Goal: Task Accomplishment & Management: Complete application form

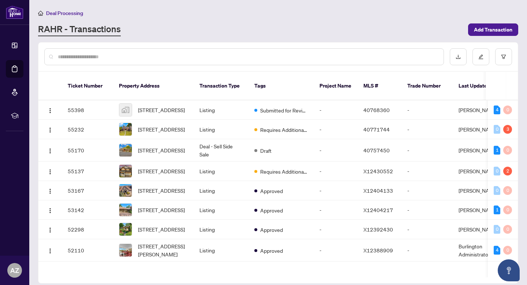
drag, startPoint x: 0, startPoint y: 0, endPoint x: 105, endPoint y: 55, distance: 118.4
click at [105, 55] on input "text" at bounding box center [248, 57] width 380 height 8
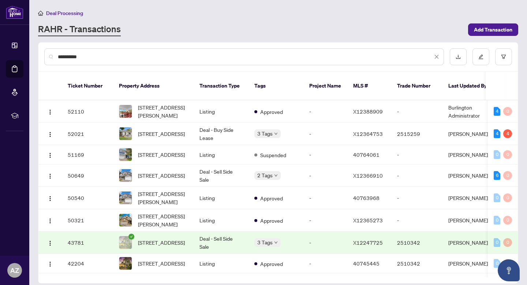
type input "**********"
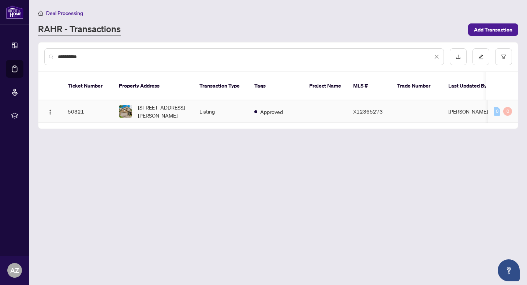
click at [290, 111] on td "Approved" at bounding box center [276, 111] width 55 height 22
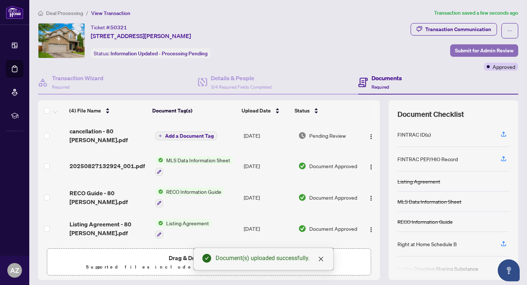
click at [483, 47] on span "Submit for Admin Review" at bounding box center [484, 51] width 59 height 12
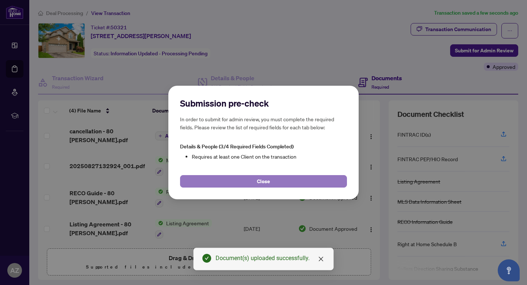
click at [248, 182] on button "Close" at bounding box center [263, 181] width 167 height 12
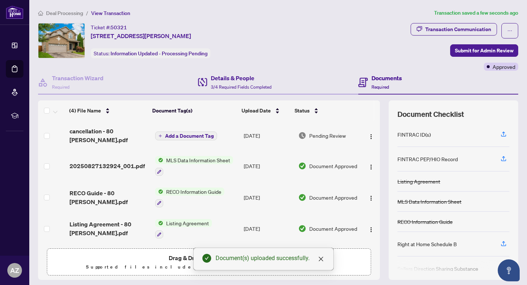
click at [219, 90] on div "Details & People 3/4 Required Fields Completed" at bounding box center [278, 83] width 160 height 24
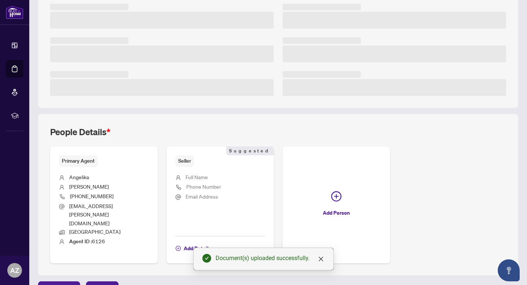
scroll to position [164, 0]
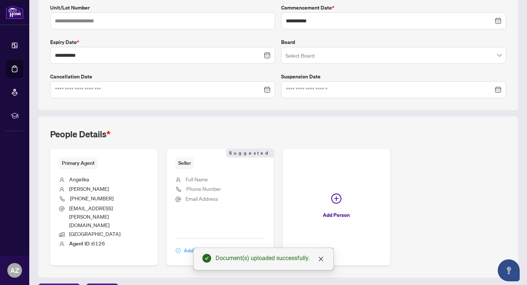
click at [189, 245] on span "Add Details" at bounding box center [197, 251] width 27 height 12
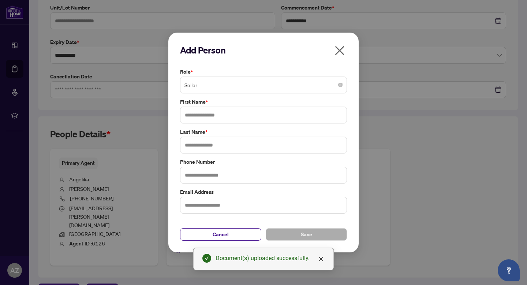
click at [210, 127] on div "Role * Seller First Name * Last Name * Phone Number Email Address" at bounding box center [263, 141] width 171 height 146
click at [208, 116] on input "text" at bounding box center [263, 115] width 167 height 17
type input "*"
type input "******"
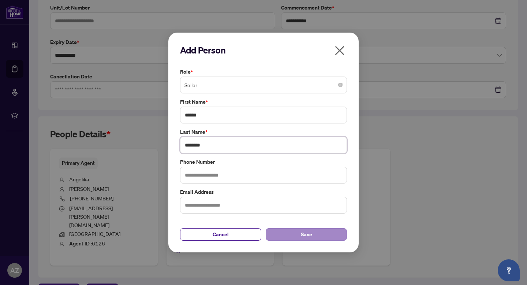
type input "********"
click at [331, 233] on button "Save" at bounding box center [306, 234] width 81 height 12
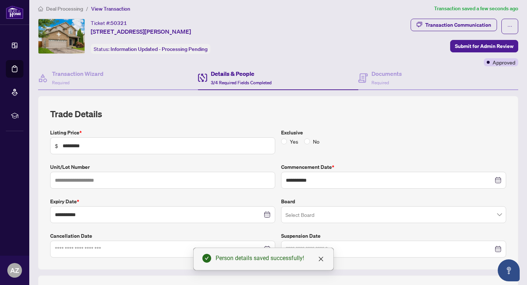
scroll to position [0, 0]
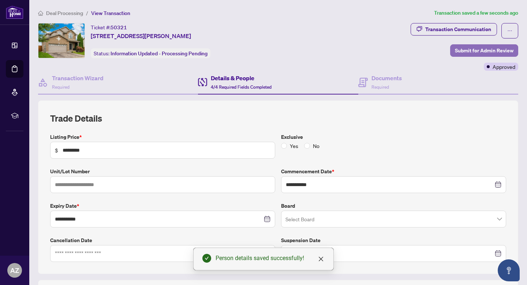
click at [484, 48] on span "Submit for Admin Review" at bounding box center [484, 51] width 59 height 12
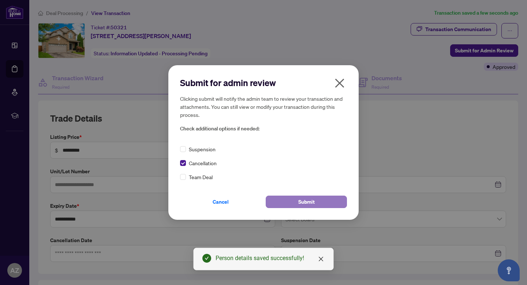
click at [298, 200] on button "Submit" at bounding box center [306, 202] width 81 height 12
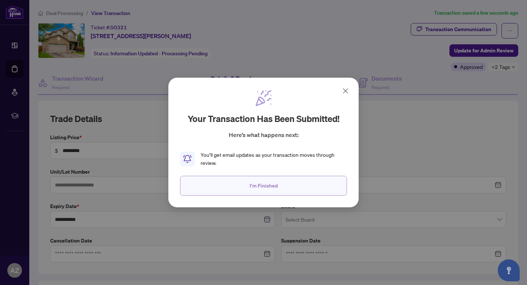
click at [302, 183] on button "I'm Finished" at bounding box center [263, 186] width 167 height 20
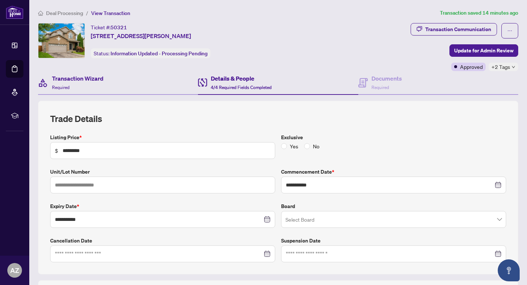
click at [110, 86] on div "Transaction Wizard Required" at bounding box center [118, 83] width 160 height 24
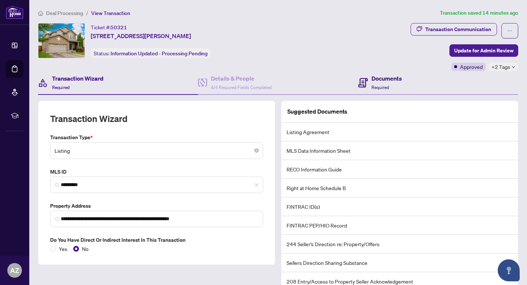
click at [372, 81] on h4 "Documents" at bounding box center [387, 78] width 30 height 9
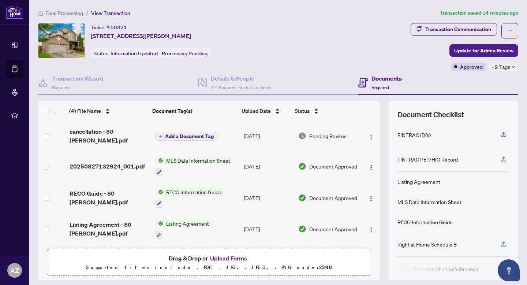
click at [68, 11] on span "Deal Processing" at bounding box center [64, 13] width 37 height 7
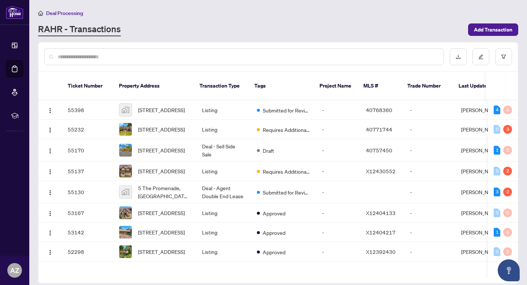
click at [180, 56] on input "text" at bounding box center [248, 57] width 380 height 8
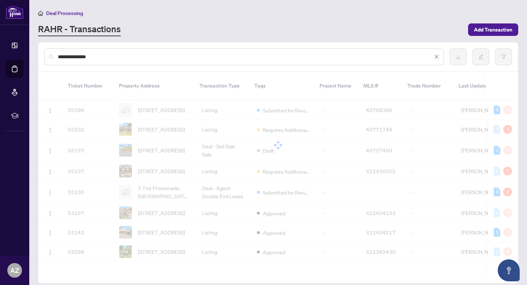
type input "**********"
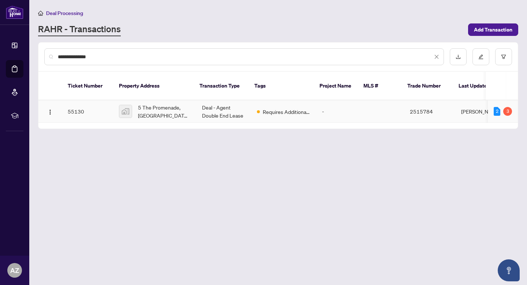
click at [281, 104] on td "Requires Additional Docs" at bounding box center [283, 111] width 65 height 22
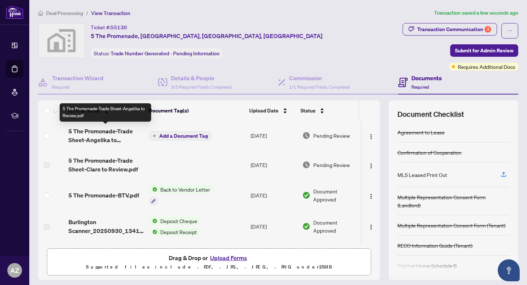
click at [111, 131] on span "5 The Promonade-Trade Sheet-Angelika to Review.pdf" at bounding box center [105, 136] width 75 height 18
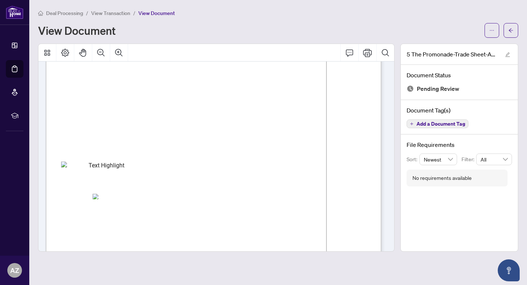
scroll to position [51, 0]
click at [507, 30] on button "button" at bounding box center [511, 30] width 15 height 15
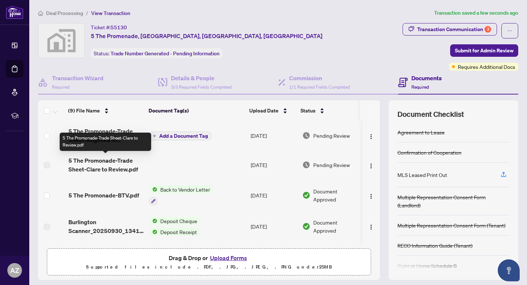
click at [111, 162] on span "5 The Promonade-Trade Sheet-Clare to Review.pdf" at bounding box center [105, 165] width 75 height 18
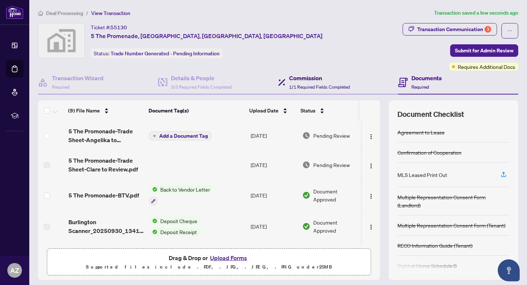
click at [301, 80] on h4 "Commission" at bounding box center [319, 78] width 61 height 9
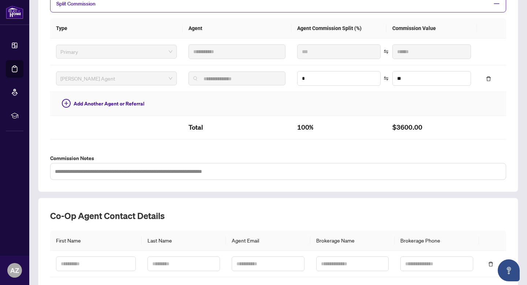
scroll to position [225, 0]
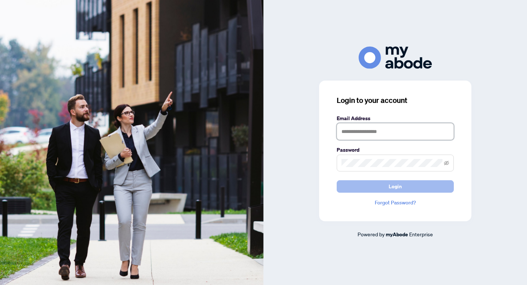
type input "**********"
click at [413, 188] on button "Login" at bounding box center [395, 186] width 117 height 12
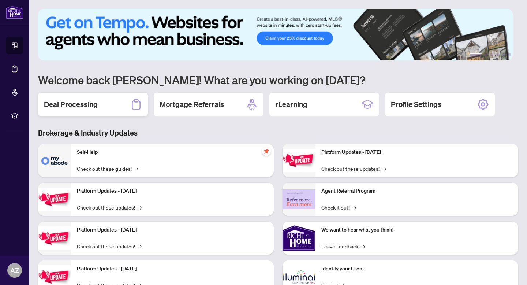
click at [115, 103] on div "Deal Processing" at bounding box center [93, 104] width 110 height 23
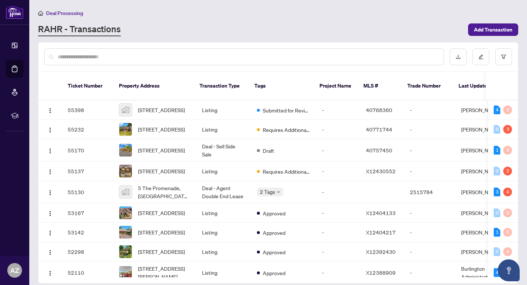
click at [478, 23] on div "RAHR - Transactions Add Transaction" at bounding box center [278, 29] width 480 height 13
click at [476, 28] on span "Add Transaction" at bounding box center [493, 30] width 38 height 12
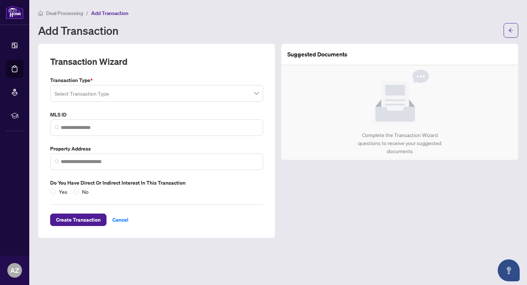
click at [104, 90] on input "search" at bounding box center [154, 94] width 198 height 16
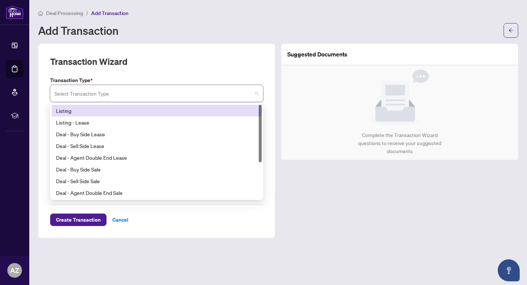
click at [79, 114] on div "Listing" at bounding box center [156, 111] width 201 height 8
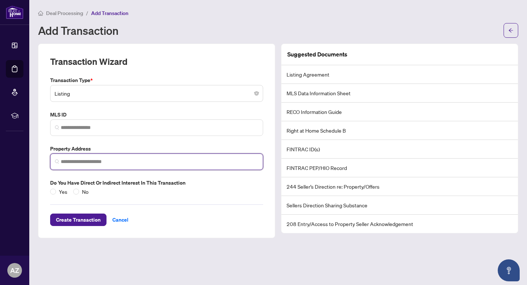
click at [78, 158] on input "search" at bounding box center [160, 162] width 198 height 8
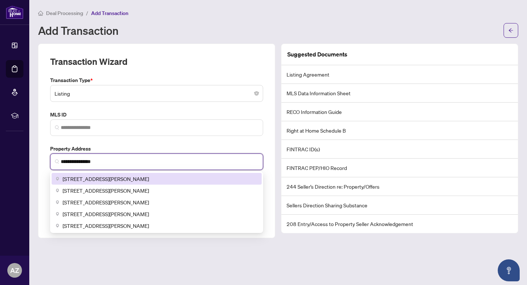
click at [149, 179] on span "80 Loretta Drive, Niagara-on-the-Lake, ON, Canada" at bounding box center [106, 179] width 86 height 8
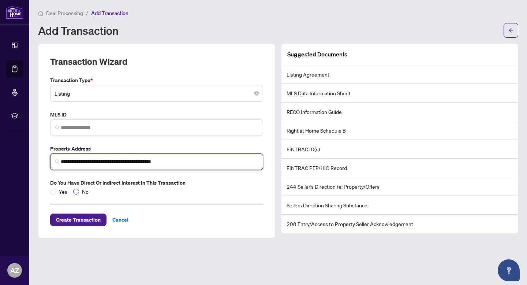
type input "**********"
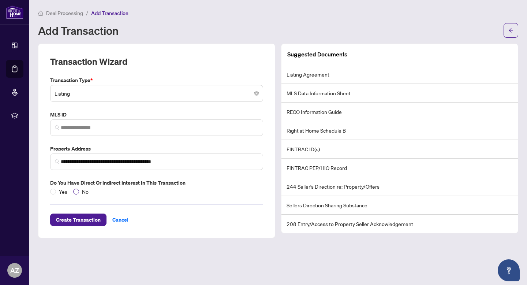
click at [80, 192] on span "No" at bounding box center [85, 192] width 12 height 8
click at [86, 216] on span "Create Transaction" at bounding box center [78, 220] width 45 height 12
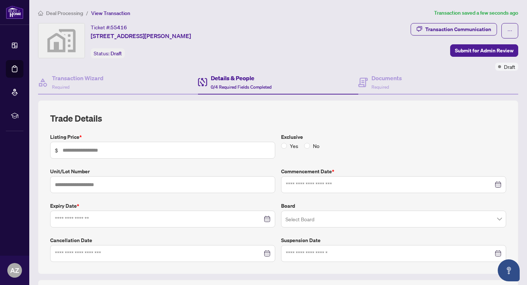
click at [142, 154] on span "$" at bounding box center [162, 150] width 225 height 17
type input "*********"
click at [330, 185] on input at bounding box center [390, 185] width 208 height 8
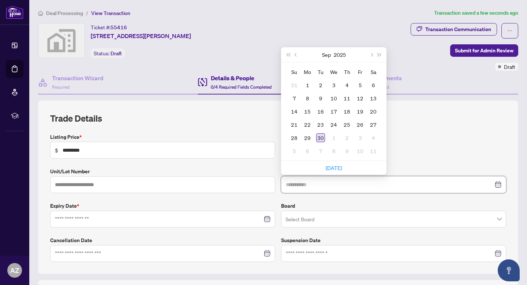
type input "**********"
click at [320, 134] on div "30" at bounding box center [320, 137] width 9 height 9
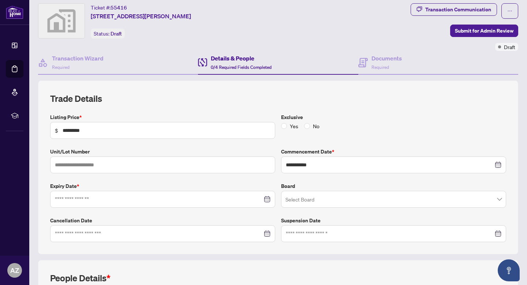
scroll to position [29, 0]
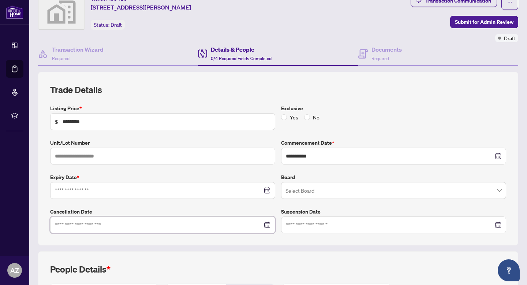
click at [87, 228] on input at bounding box center [159, 225] width 208 height 8
click at [183, 194] on div at bounding box center [162, 190] width 225 height 17
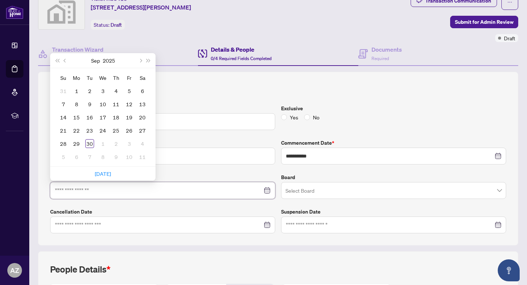
click at [150, 192] on input at bounding box center [159, 190] width 208 height 8
type input "**********"
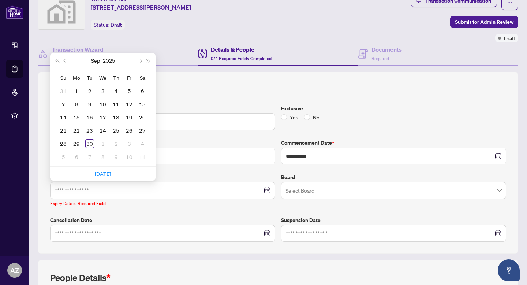
click at [141, 62] on button "Next month (PageDown)" at bounding box center [140, 60] width 8 height 15
type input "**********"
click at [142, 56] on button "Next month (PageDown)" at bounding box center [140, 60] width 8 height 15
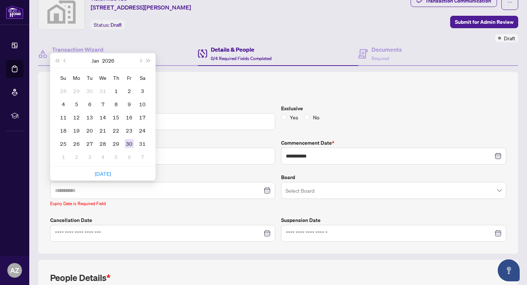
type input "**********"
click at [130, 141] on div "30" at bounding box center [129, 143] width 9 height 9
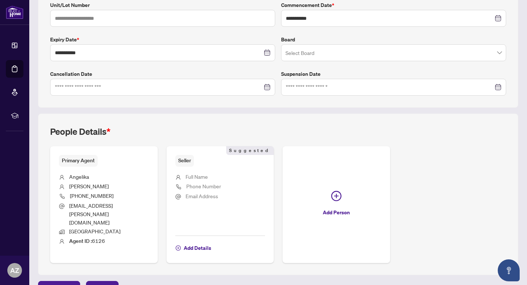
scroll to position [167, 0]
click at [203, 242] on span "Add Details" at bounding box center [197, 248] width 27 height 12
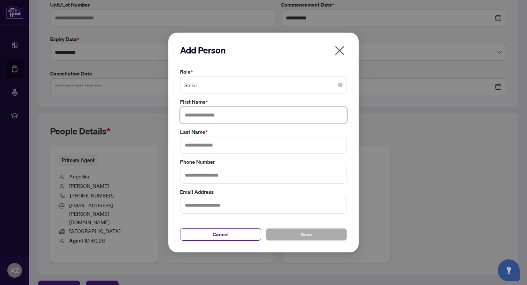
click at [201, 114] on input "text" at bounding box center [263, 115] width 167 height 17
type input "******"
type input "*"
type input "********"
click at [301, 233] on span "Save" at bounding box center [306, 235] width 11 height 12
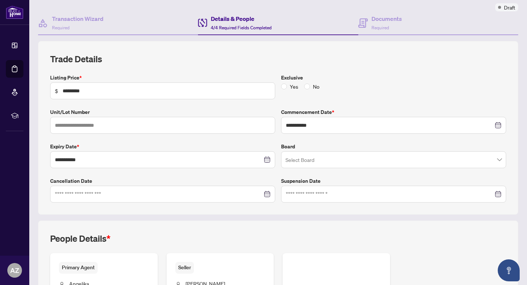
scroll to position [0, 0]
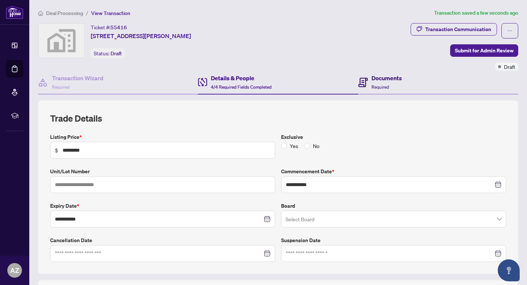
click at [379, 86] on span "Required" at bounding box center [381, 86] width 18 height 5
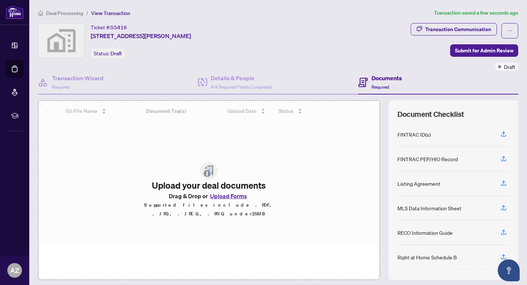
click at [219, 200] on button "Upload Forms" at bounding box center [228, 196] width 41 height 10
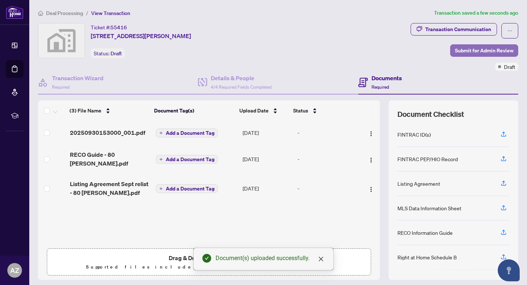
click at [472, 52] on span "Submit for Admin Review" at bounding box center [484, 51] width 59 height 12
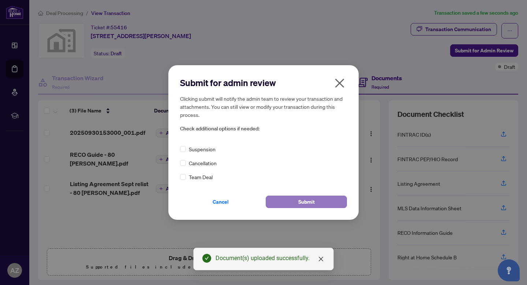
click at [326, 206] on button "Submit" at bounding box center [306, 202] width 81 height 12
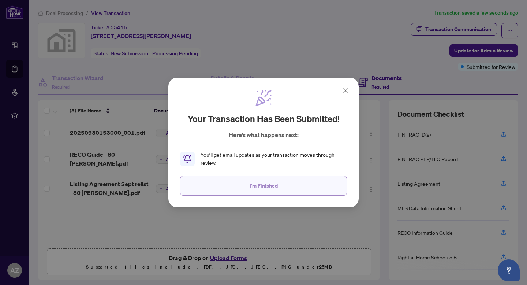
click at [300, 182] on button "I'm Finished" at bounding box center [263, 186] width 167 height 20
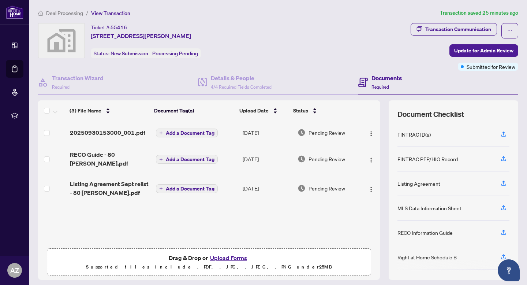
click at [75, 16] on li "Deal Processing" at bounding box center [60, 13] width 45 height 8
click at [75, 15] on span "Deal Processing" at bounding box center [64, 13] width 37 height 7
